Goal: Contribute content: Add original content to the website for others to see

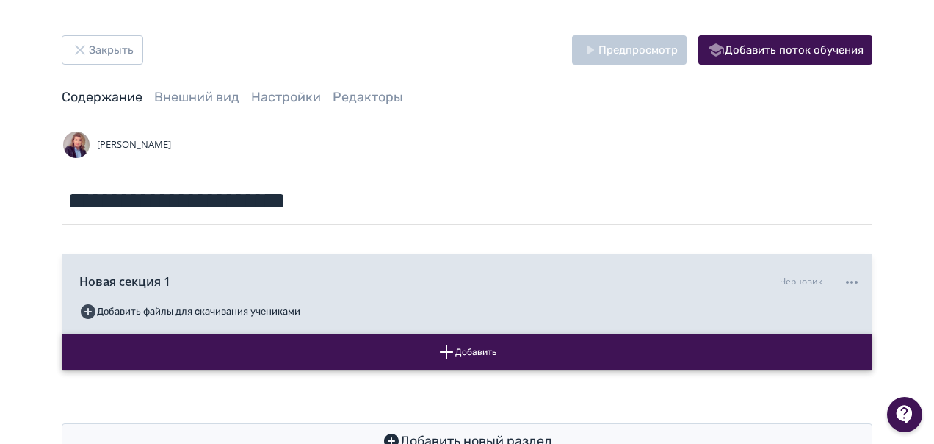
click at [463, 351] on button "Добавить" at bounding box center [467, 352] width 811 height 37
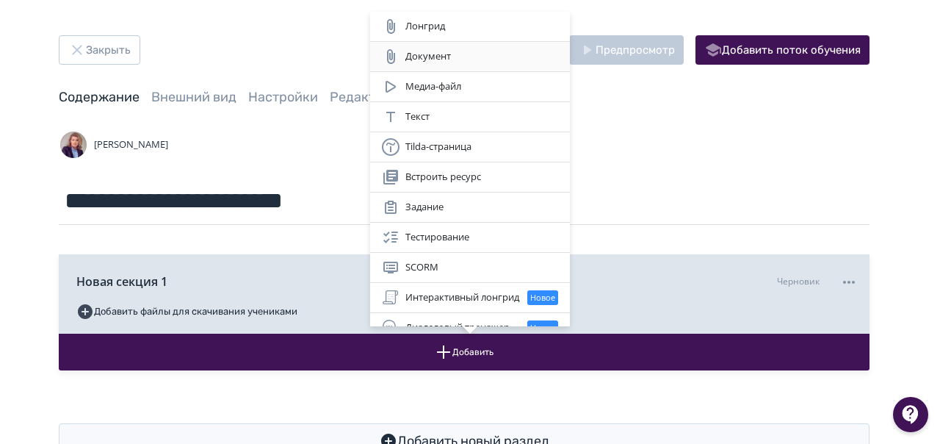
click at [450, 58] on div "Документ" at bounding box center [470, 57] width 176 height 18
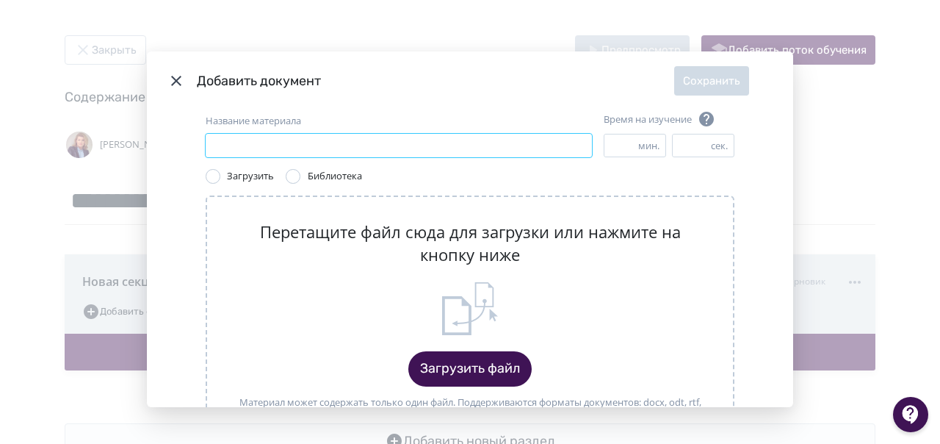
click at [229, 140] on input "Название материала" at bounding box center [399, 146] width 386 height 24
type input "**********"
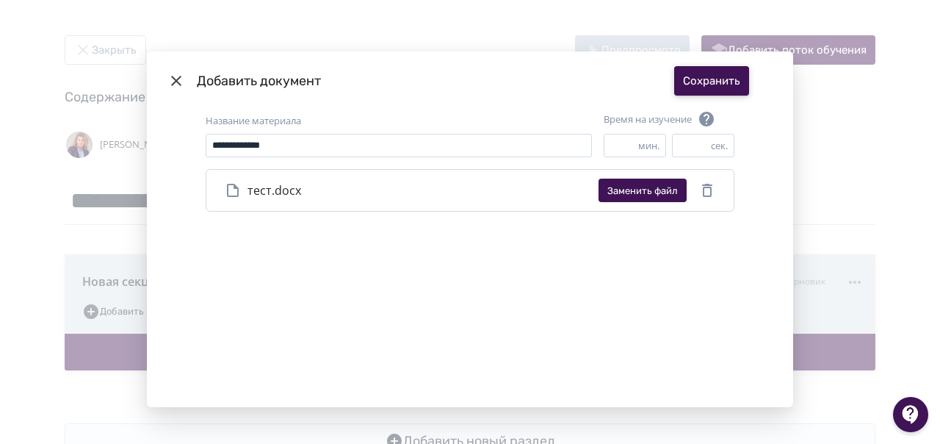
click at [705, 81] on button "Сохранить" at bounding box center [711, 80] width 75 height 29
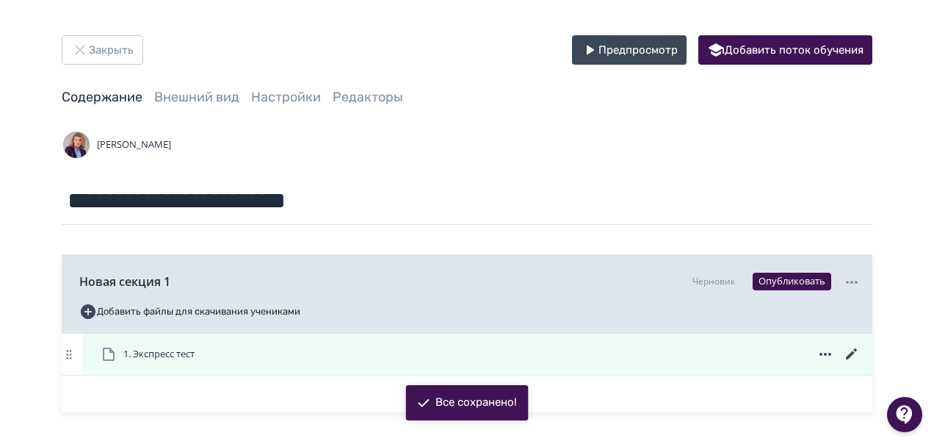
click at [186, 351] on span "1. Экспресс тест" at bounding box center [158, 354] width 71 height 15
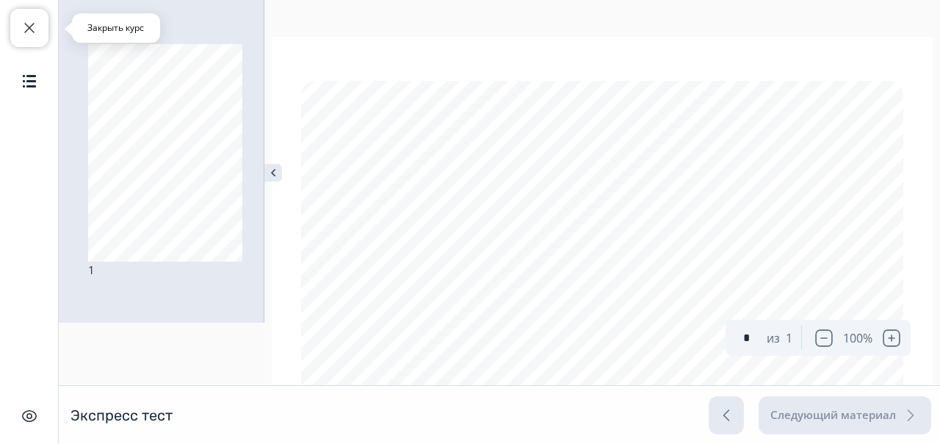
click at [23, 30] on span "button" at bounding box center [30, 28] width 18 height 18
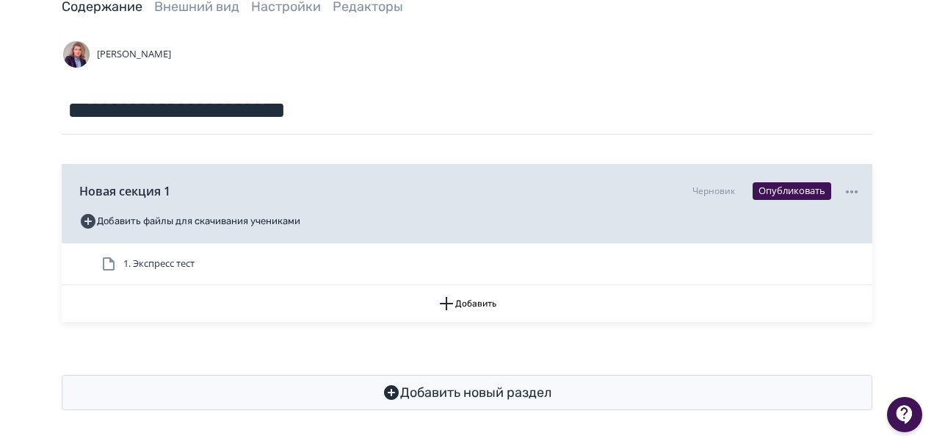
scroll to position [91, 0]
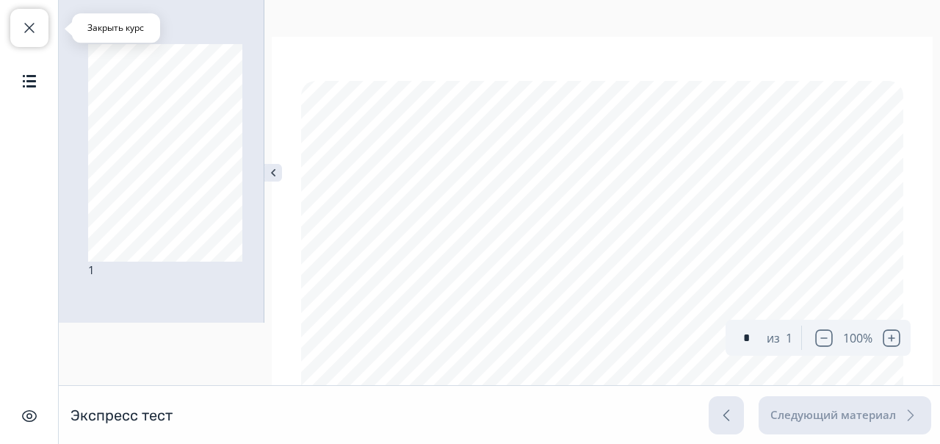
click at [32, 21] on span "button" at bounding box center [30, 28] width 18 height 18
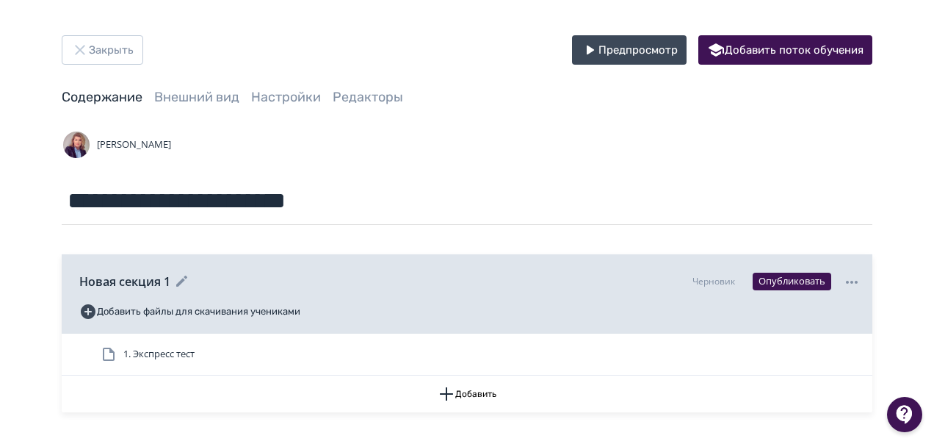
click at [161, 279] on span "Новая секция 1" at bounding box center [124, 282] width 91 height 18
click at [128, 275] on span "Новая секция 1" at bounding box center [124, 282] width 91 height 18
click at [126, 282] on span "Новая секция 1" at bounding box center [124, 282] width 91 height 18
click at [106, 279] on span "Новая секция 1" at bounding box center [124, 282] width 91 height 18
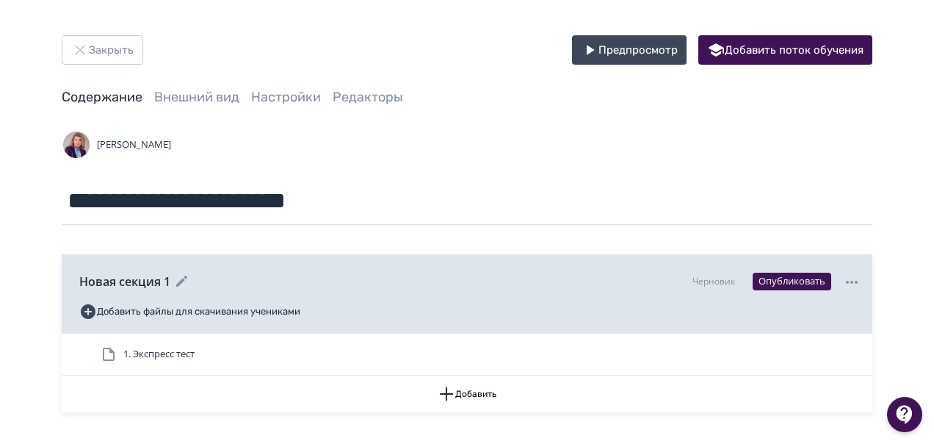
click at [851, 283] on icon at bounding box center [852, 282] width 18 height 18
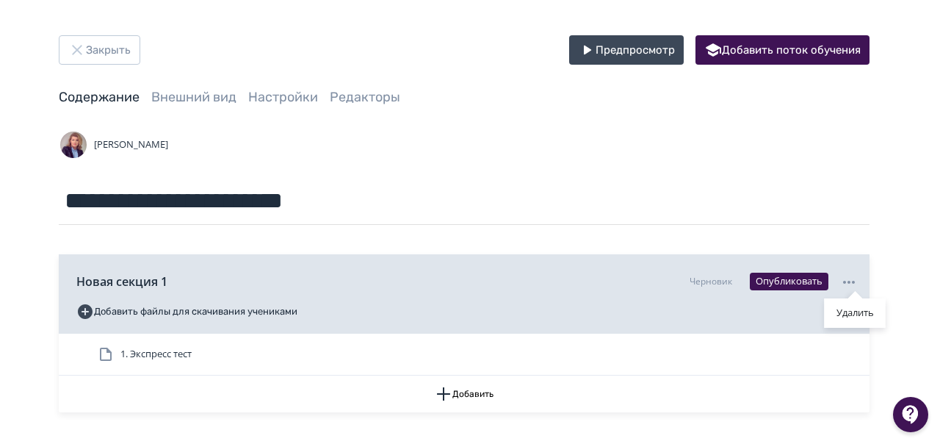
click at [157, 322] on div "Удалить" at bounding box center [470, 222] width 940 height 444
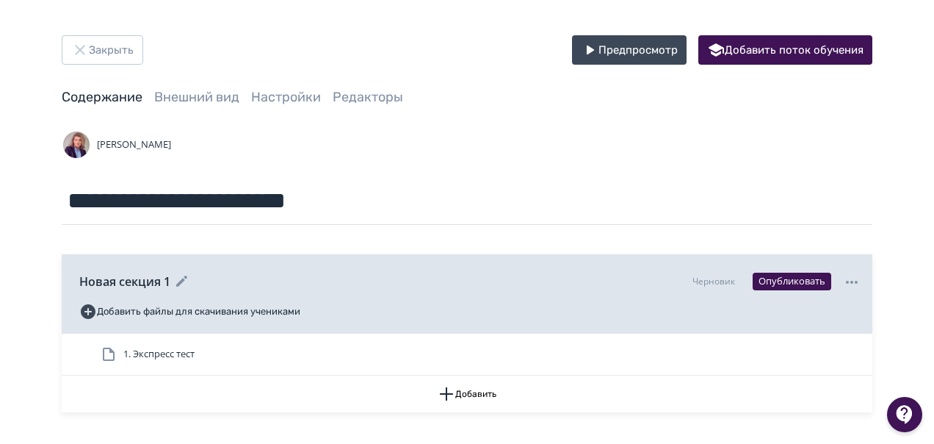
click at [126, 284] on span "Новая секция 1" at bounding box center [124, 282] width 91 height 18
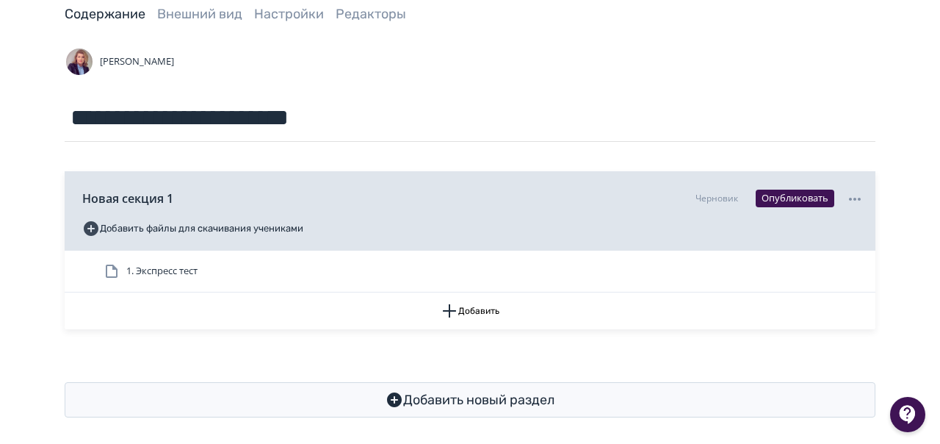
scroll to position [91, 0]
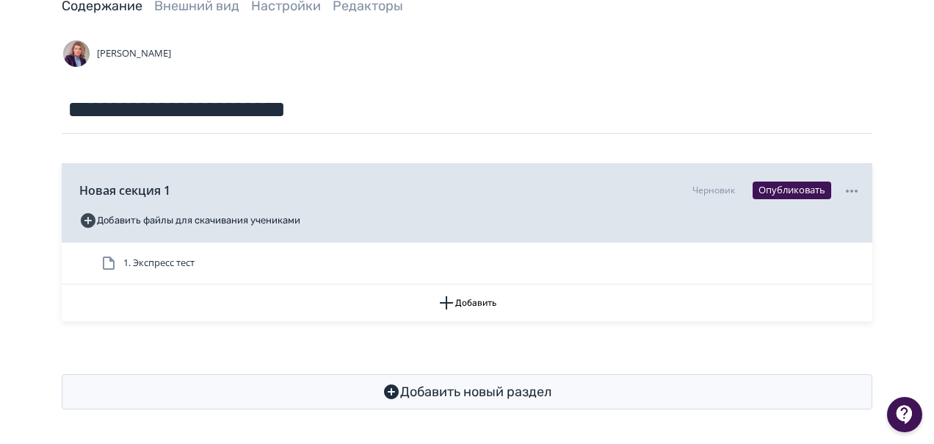
click at [165, 216] on button "Добавить файлы для скачивания учениками" at bounding box center [189, 221] width 221 height 24
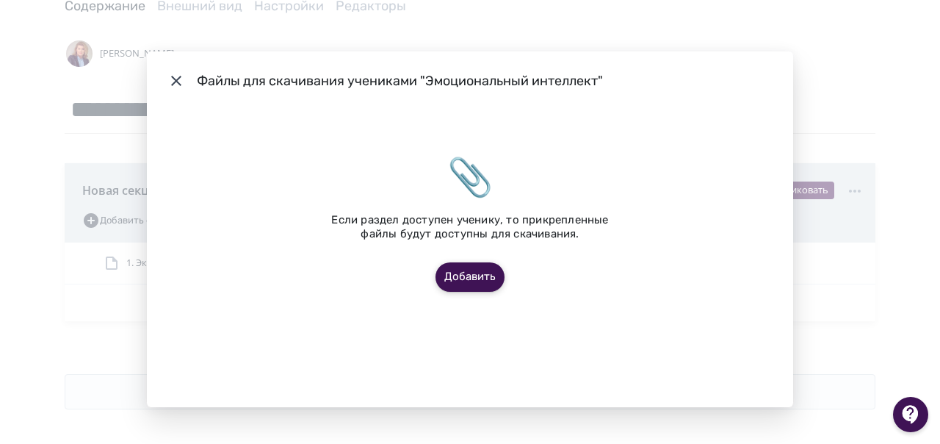
click at [475, 279] on button "Добавить" at bounding box center [470, 276] width 69 height 29
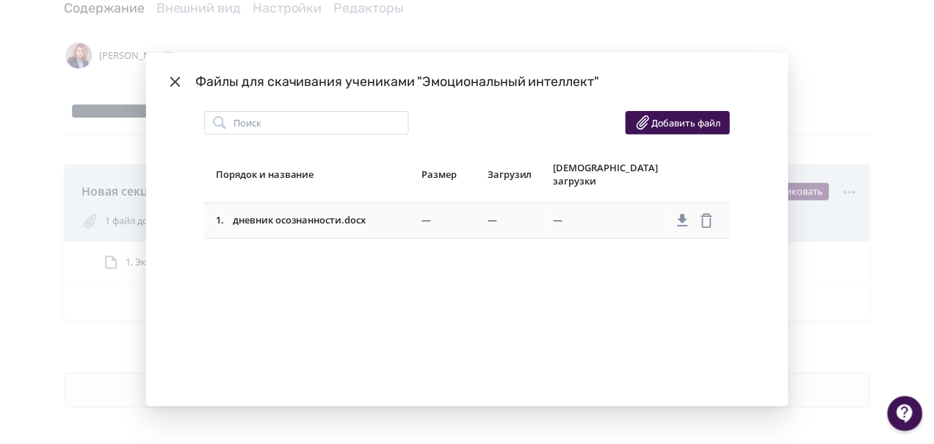
scroll to position [90, 0]
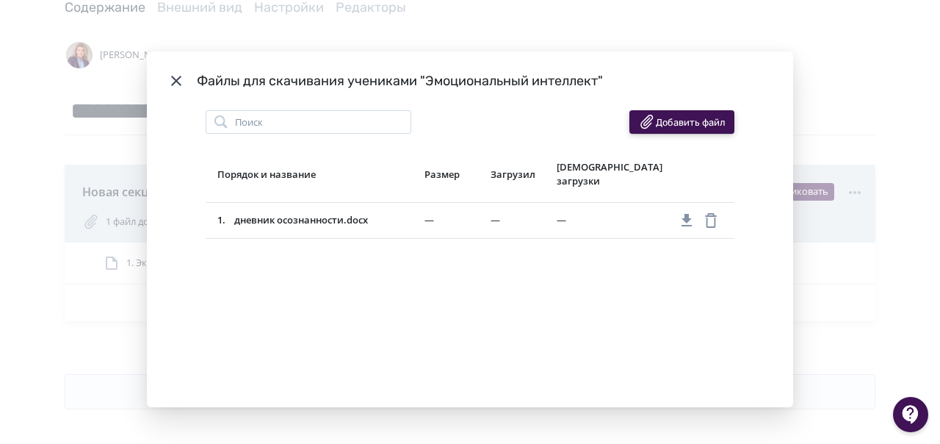
click at [666, 125] on button "Добавить файл" at bounding box center [682, 122] width 105 height 24
click at [44, 162] on div "Файлы для скачивания учениками "Эмоциональный интеллект" Поиск Добавить файл По…" at bounding box center [470, 222] width 940 height 444
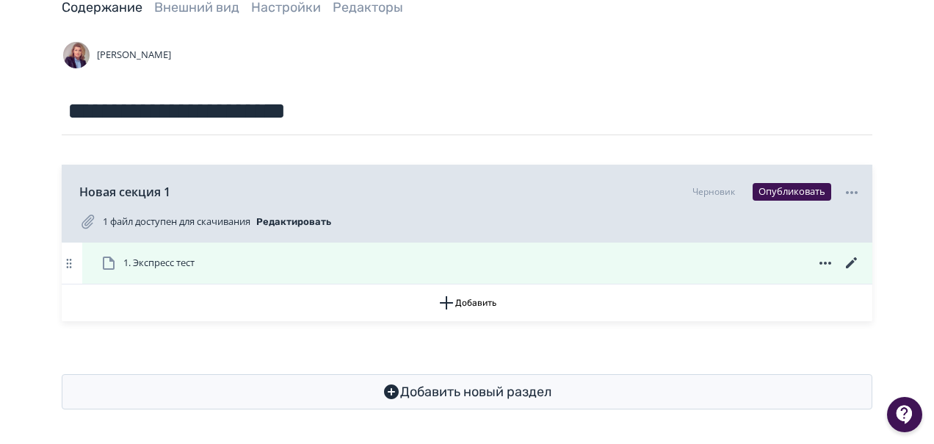
click at [173, 263] on span "1. Экспресс тест" at bounding box center [158, 263] width 71 height 15
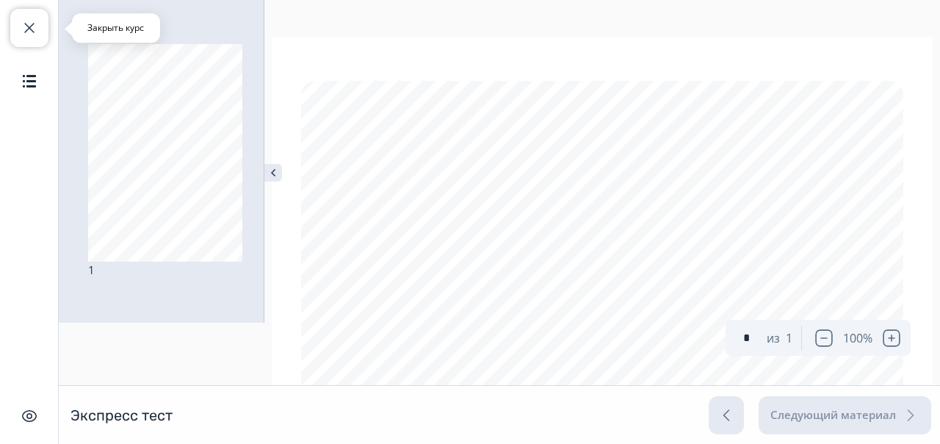
click at [27, 30] on span "button" at bounding box center [30, 28] width 18 height 18
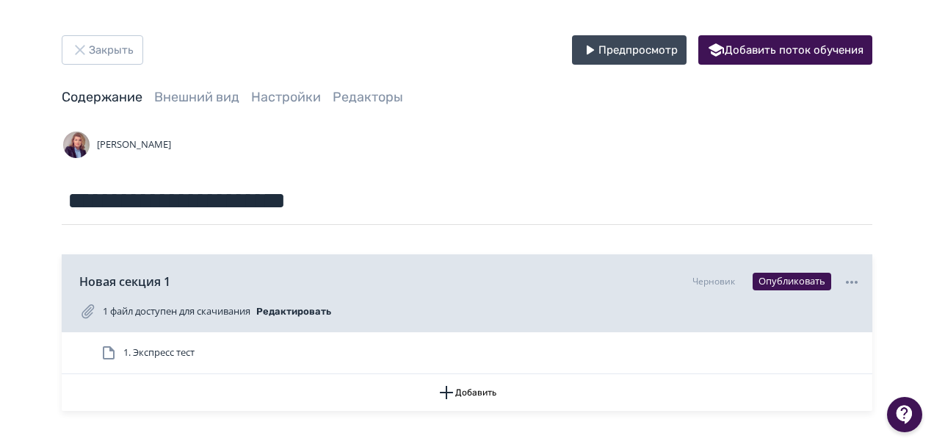
click at [24, 338] on div "**********" at bounding box center [467, 267] width 934 height 534
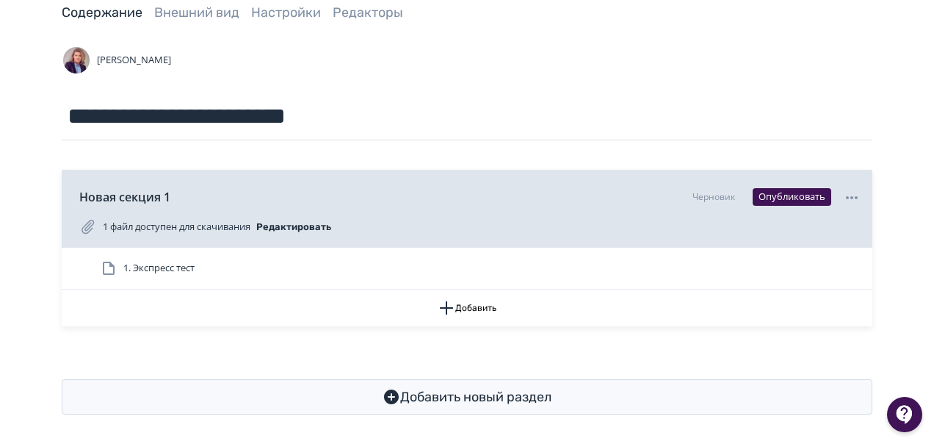
scroll to position [90, 0]
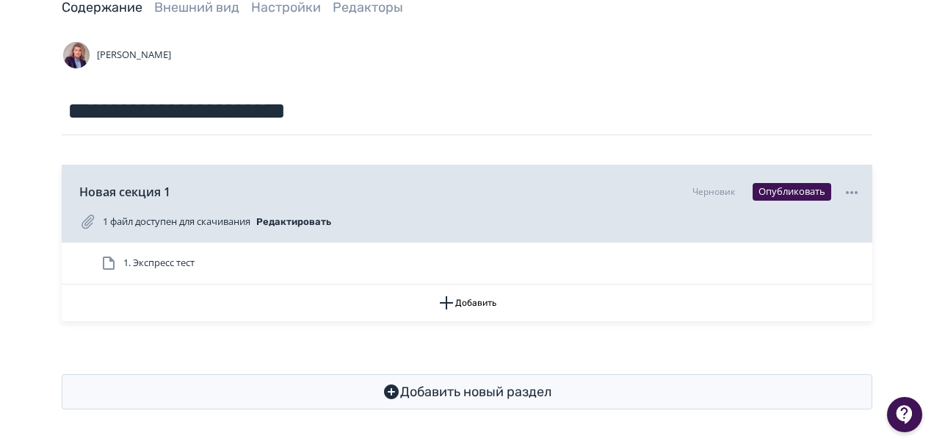
click at [85, 223] on icon at bounding box center [88, 222] width 12 height 14
click at [325, 220] on button "Редактировать" at bounding box center [293, 222] width 75 height 24
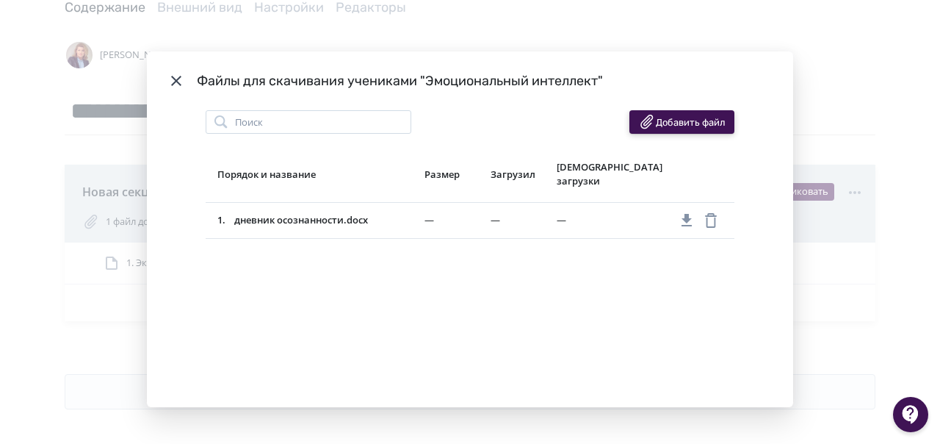
click at [670, 120] on button "Добавить файл" at bounding box center [682, 122] width 105 height 24
click at [41, 219] on div "Файлы для скачивания учениками "Эмоциональный интеллект" Поиск Добавить файл По…" at bounding box center [470, 222] width 940 height 444
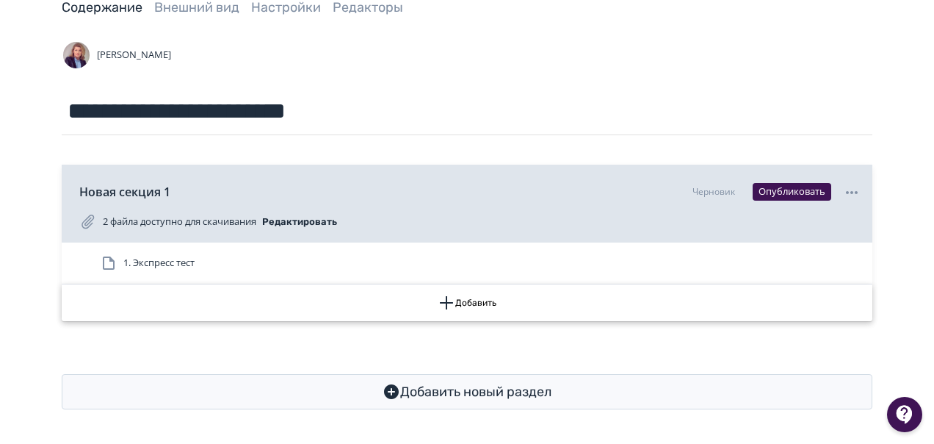
click at [483, 297] on button "Добавить" at bounding box center [467, 302] width 811 height 37
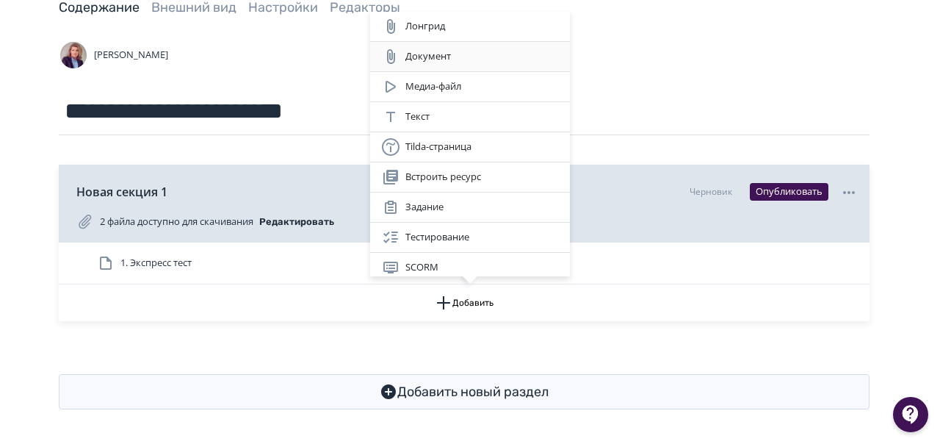
click at [435, 52] on div "Документ" at bounding box center [470, 57] width 176 height 18
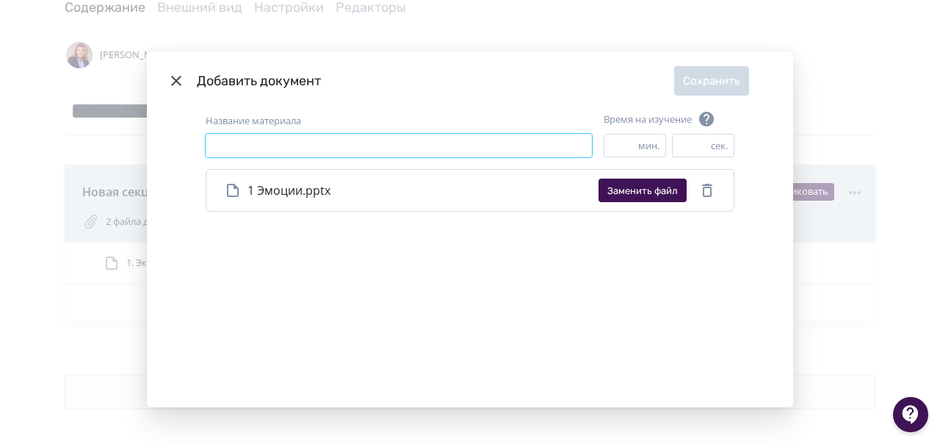
click at [234, 140] on input "Название материала" at bounding box center [399, 146] width 386 height 24
type input "******"
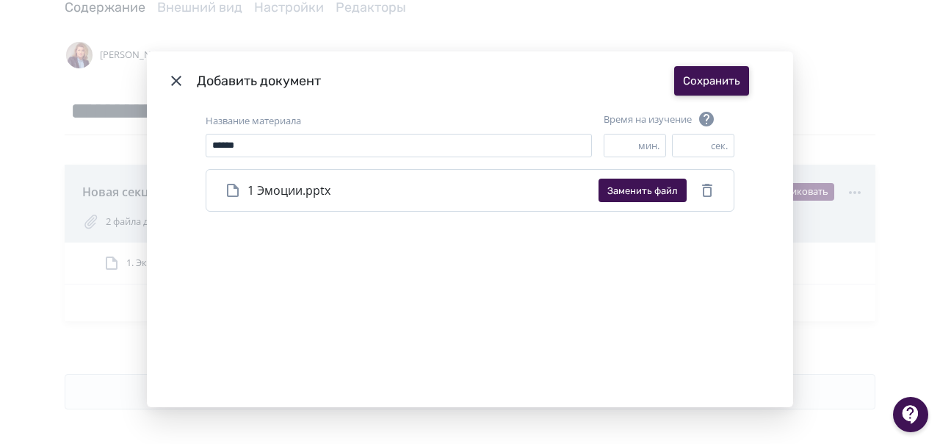
click at [716, 75] on button "Сохранить" at bounding box center [711, 80] width 75 height 29
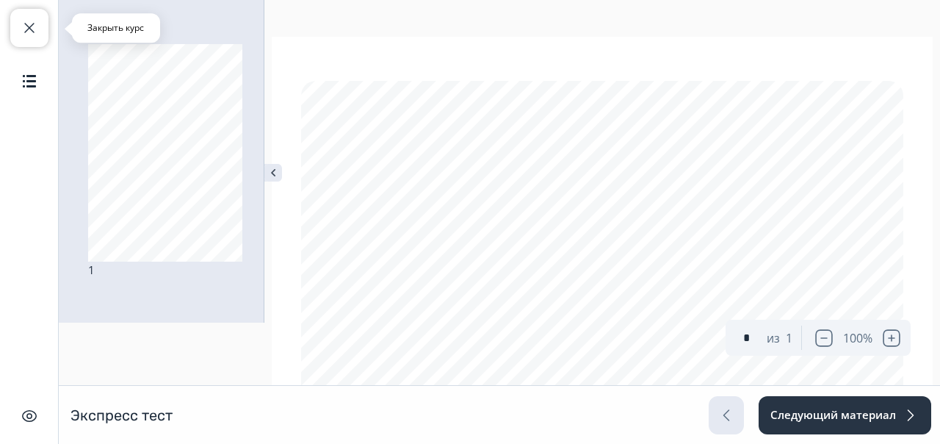
click at [29, 24] on span "button" at bounding box center [30, 28] width 18 height 18
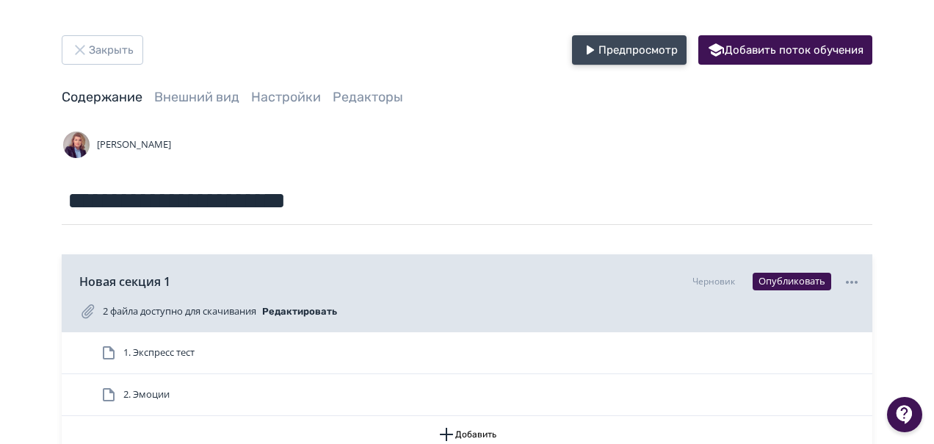
click at [620, 48] on button "Предпросмотр" at bounding box center [629, 49] width 115 height 29
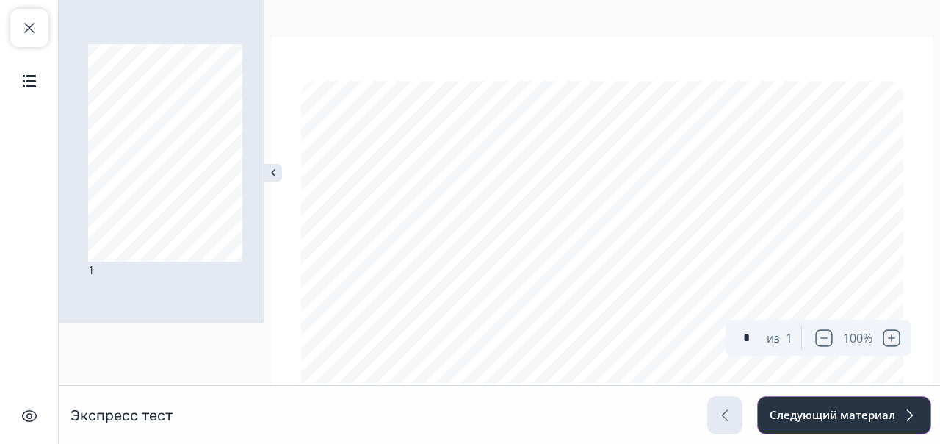
click at [864, 419] on button "Следующий материал" at bounding box center [844, 415] width 174 height 38
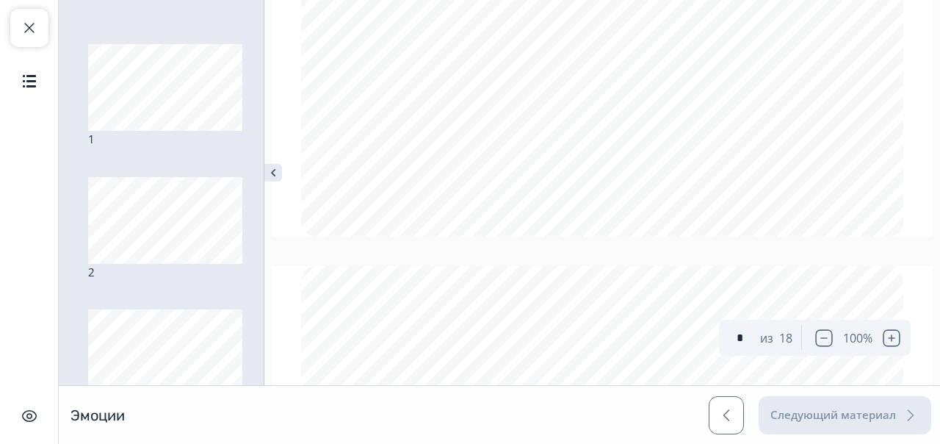
scroll to position [1558, 0]
click at [273, 171] on img at bounding box center [273, 173] width 18 height 18
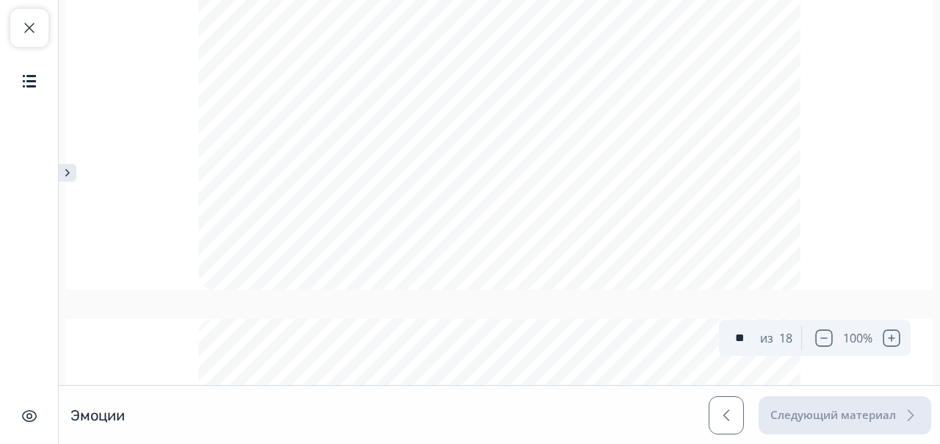
scroll to position [3174, 0]
type input "*"
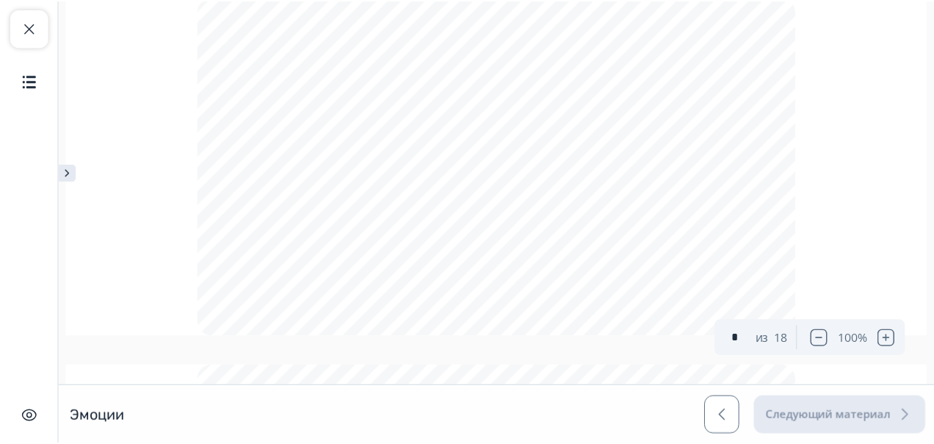
scroll to position [0, 0]
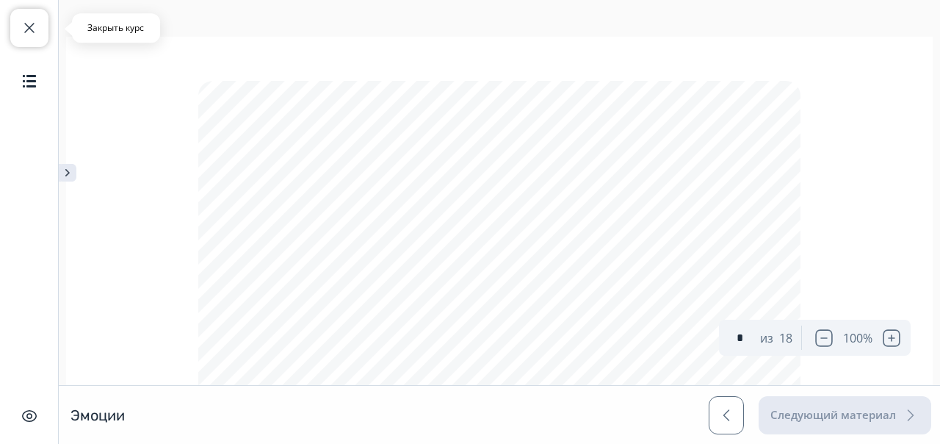
click at [28, 30] on span "button" at bounding box center [30, 28] width 18 height 18
